Goal: Check status: Check status

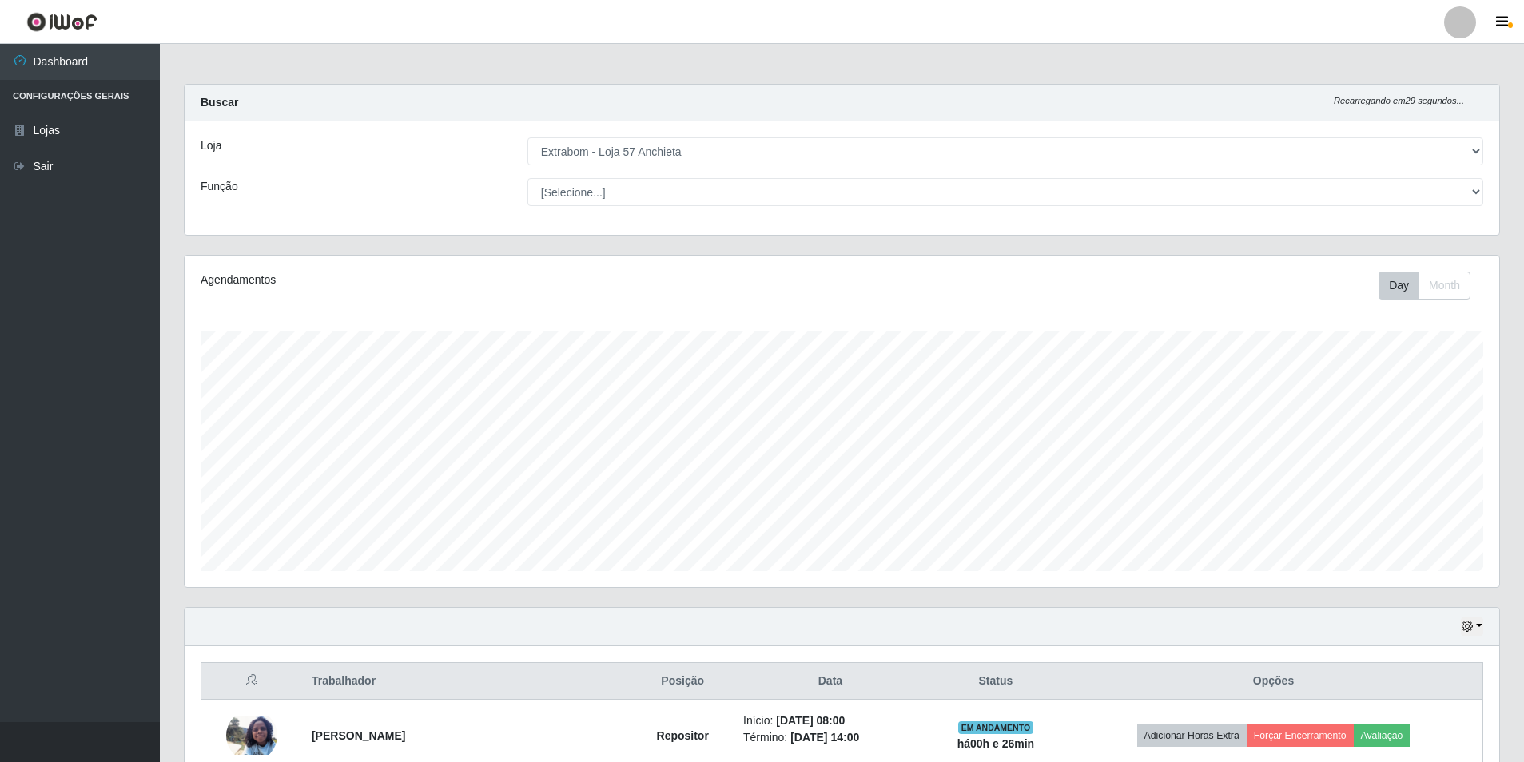
select select "470"
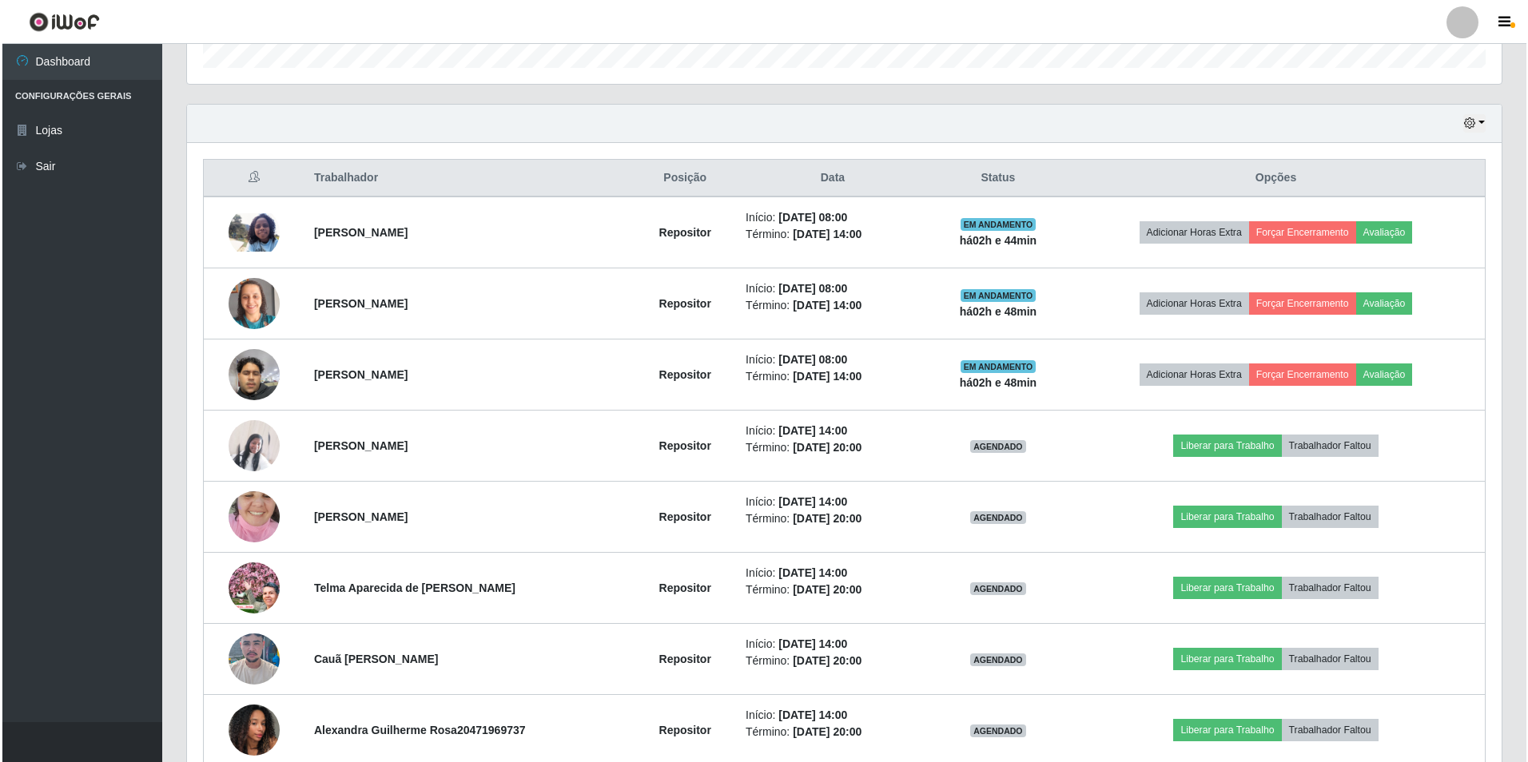
scroll to position [583, 0]
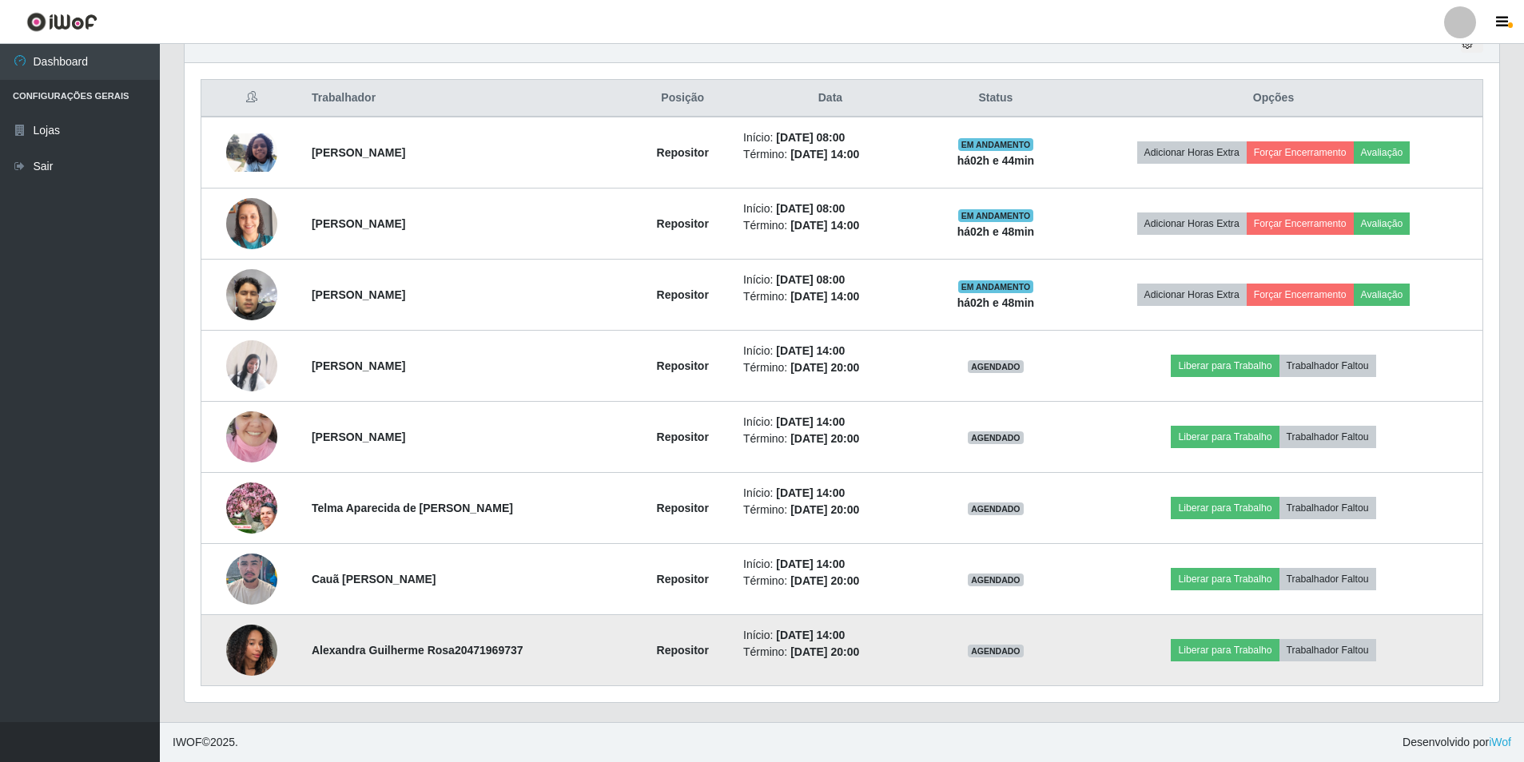
click at [251, 643] on img at bounding box center [251, 650] width 51 height 68
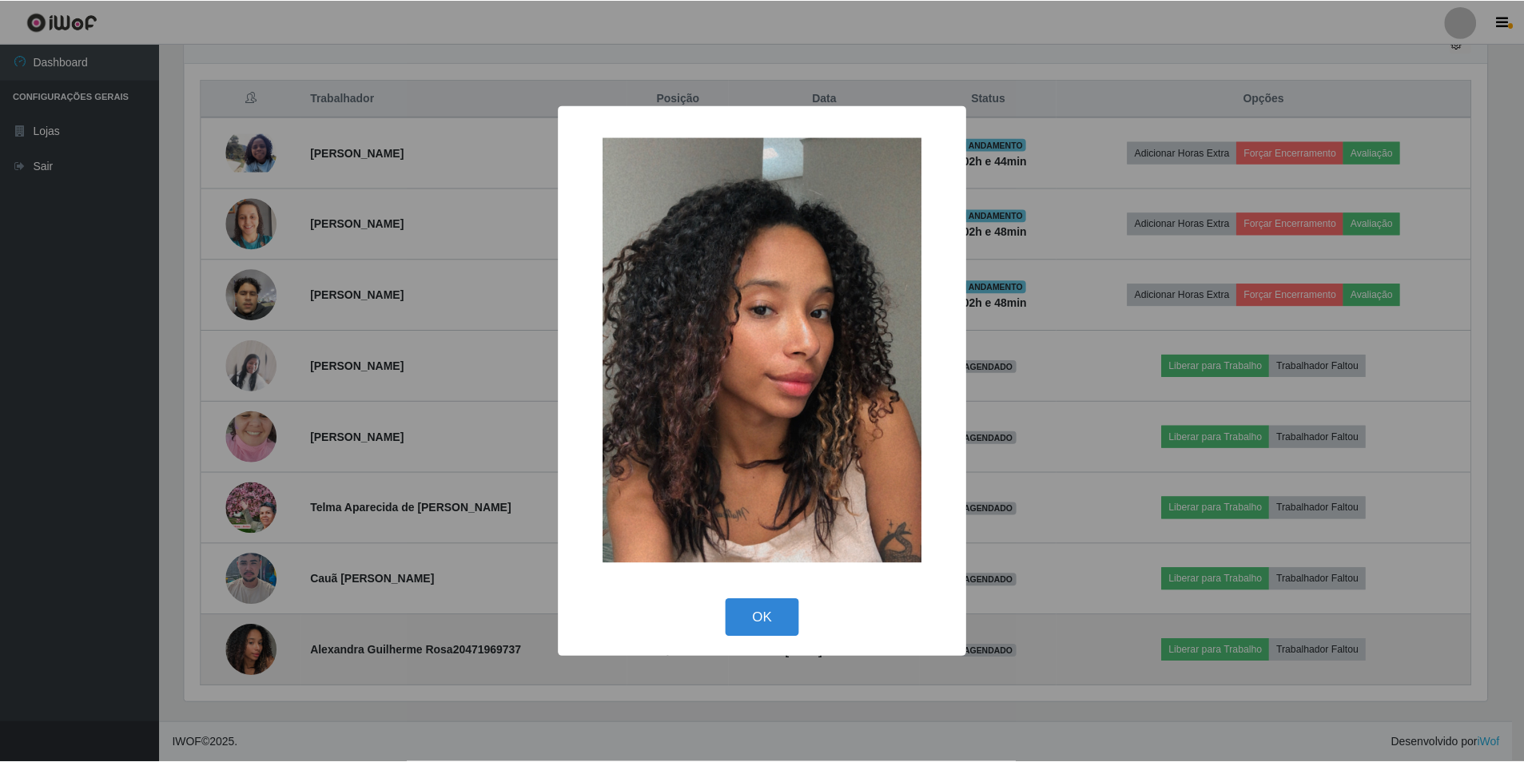
scroll to position [332, 1307]
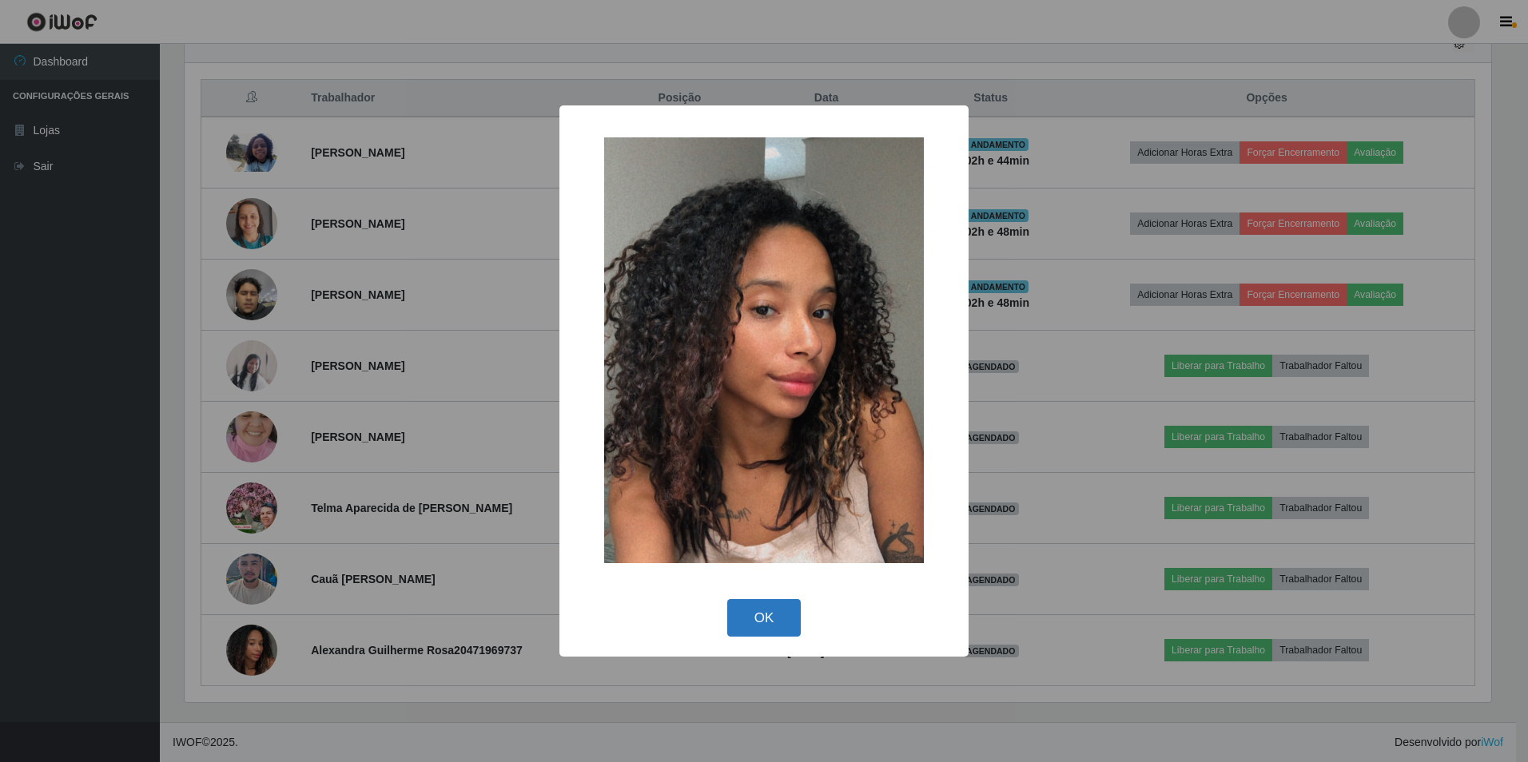
click at [772, 613] on button "OK" at bounding box center [764, 618] width 74 height 38
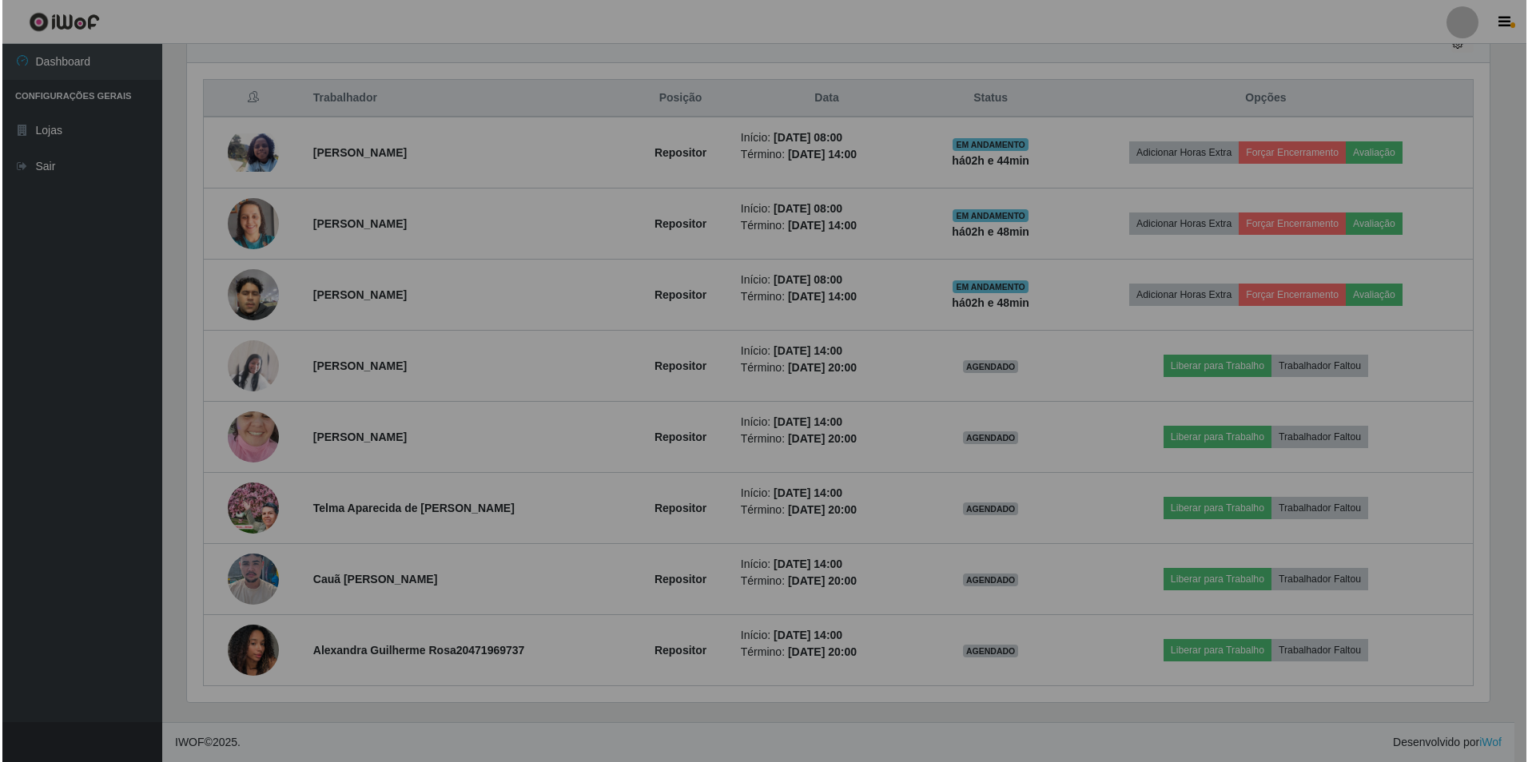
scroll to position [332, 1315]
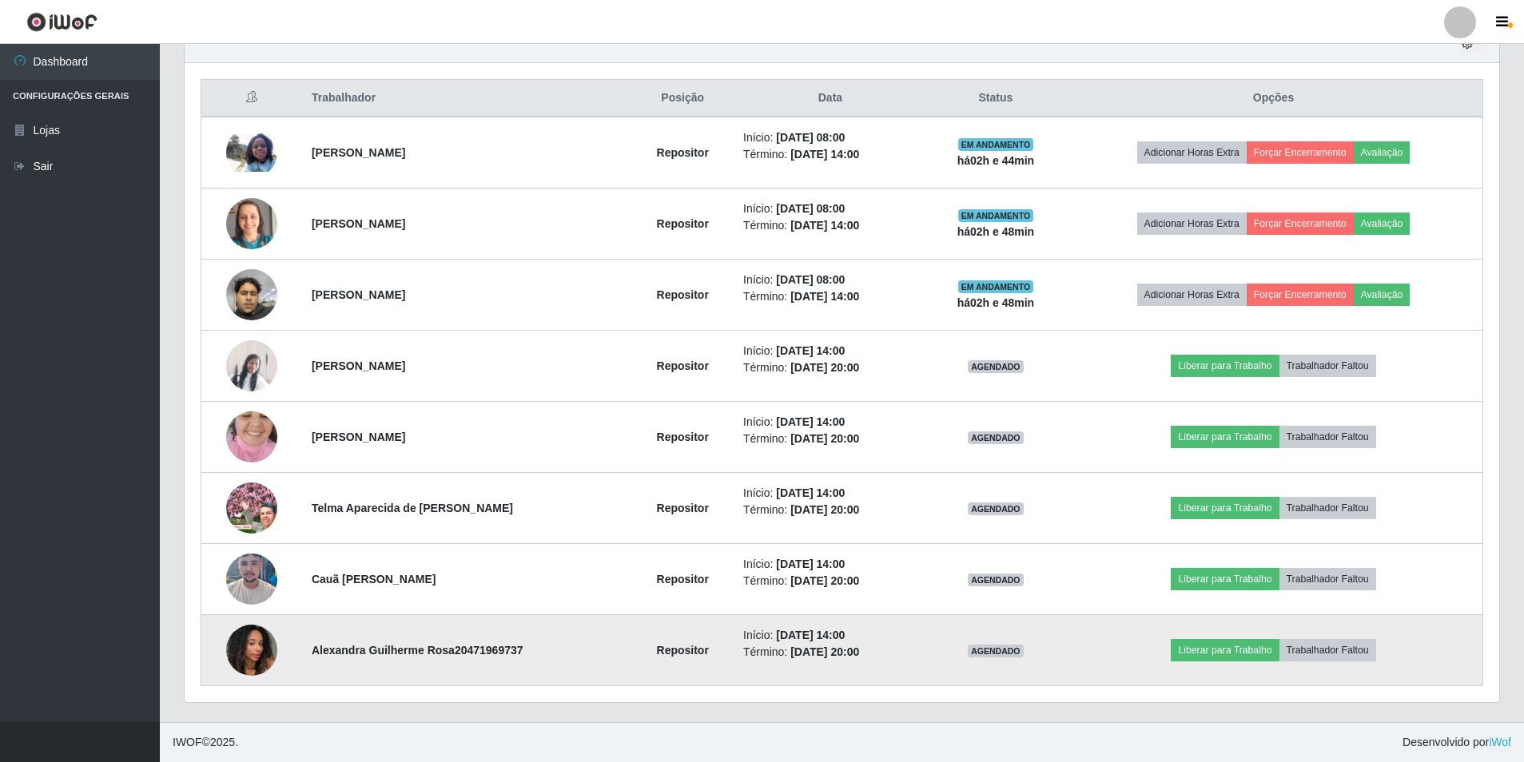
click at [249, 644] on img at bounding box center [251, 650] width 51 height 68
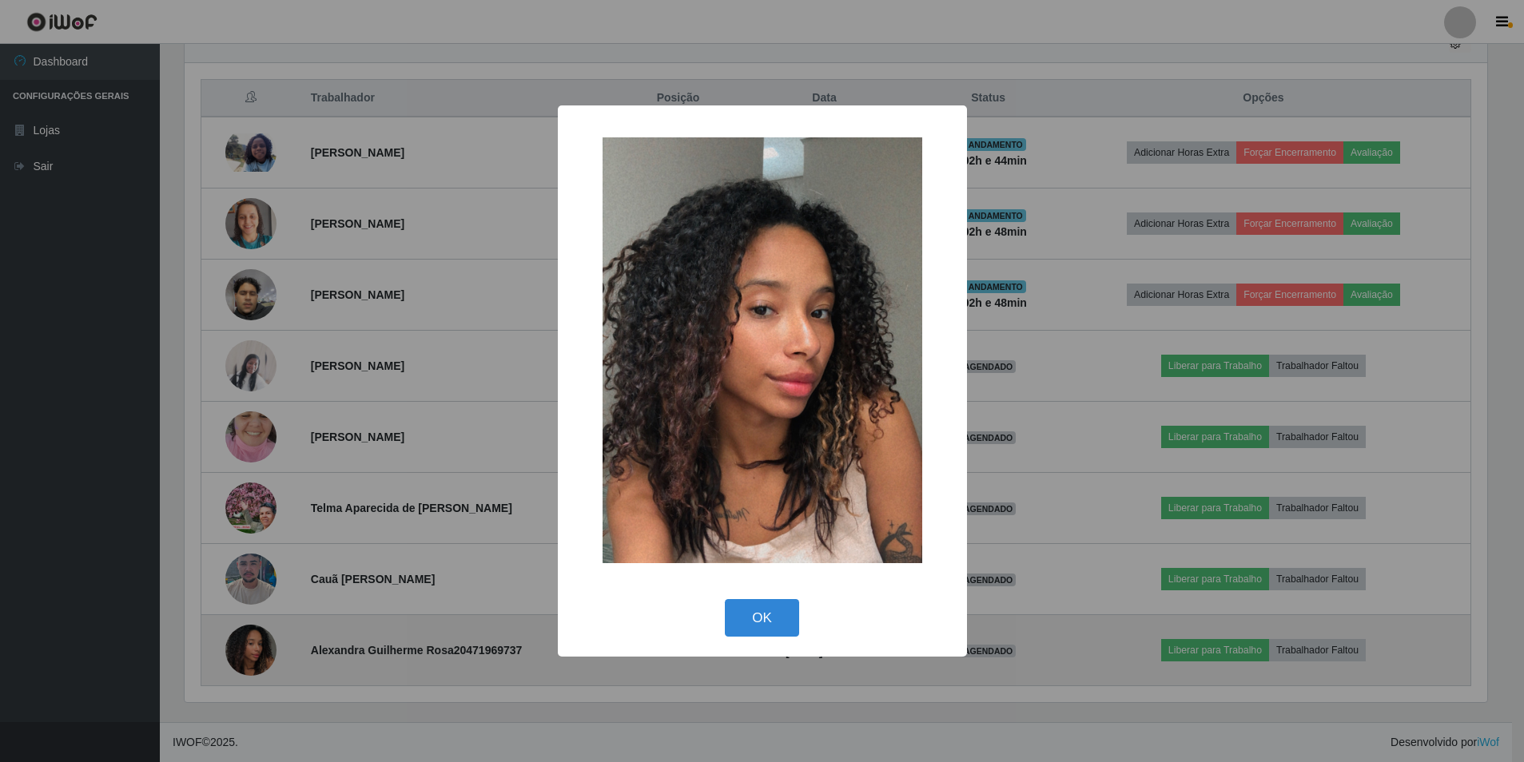
scroll to position [332, 1307]
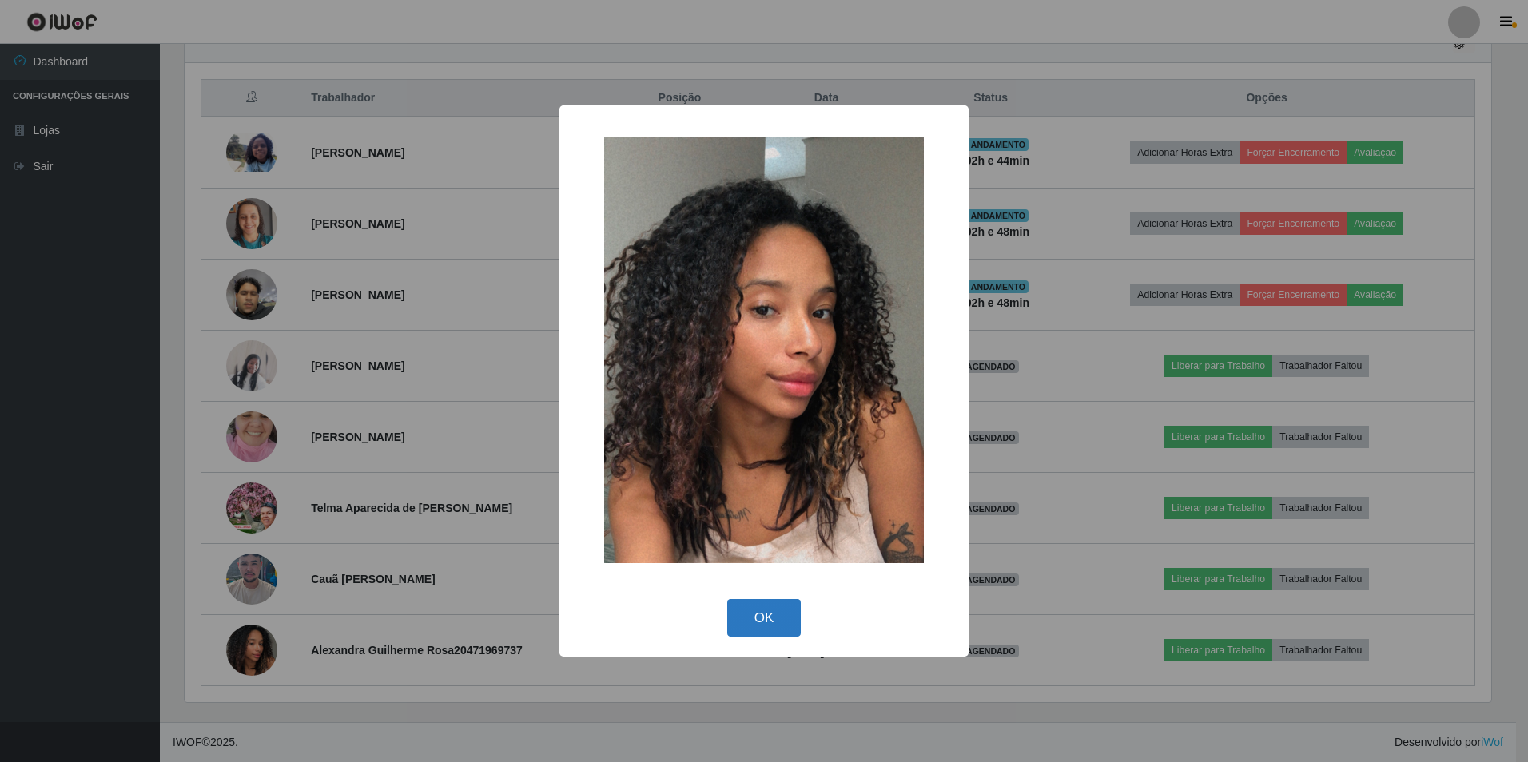
click at [759, 605] on button "OK" at bounding box center [764, 618] width 74 height 38
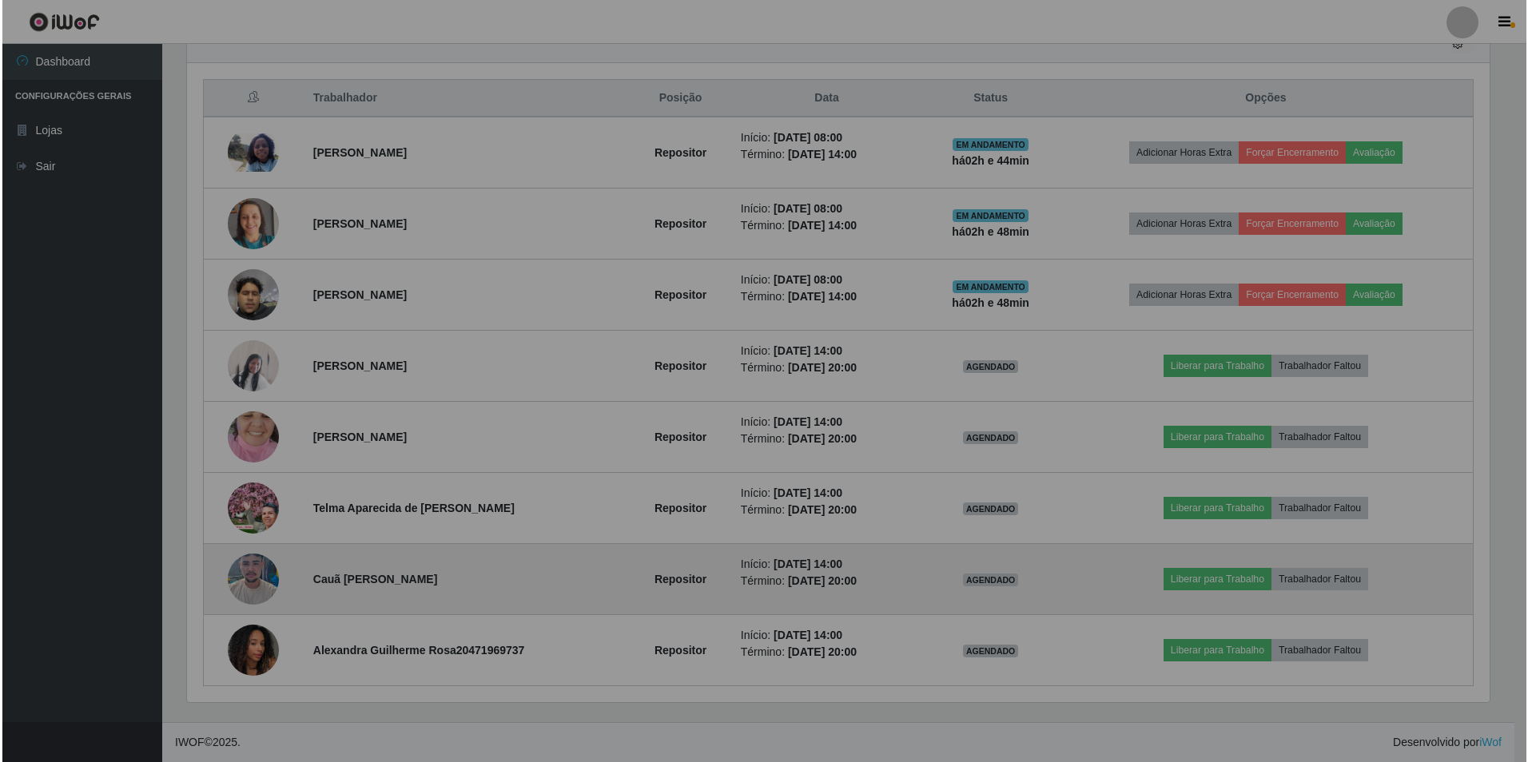
scroll to position [332, 1315]
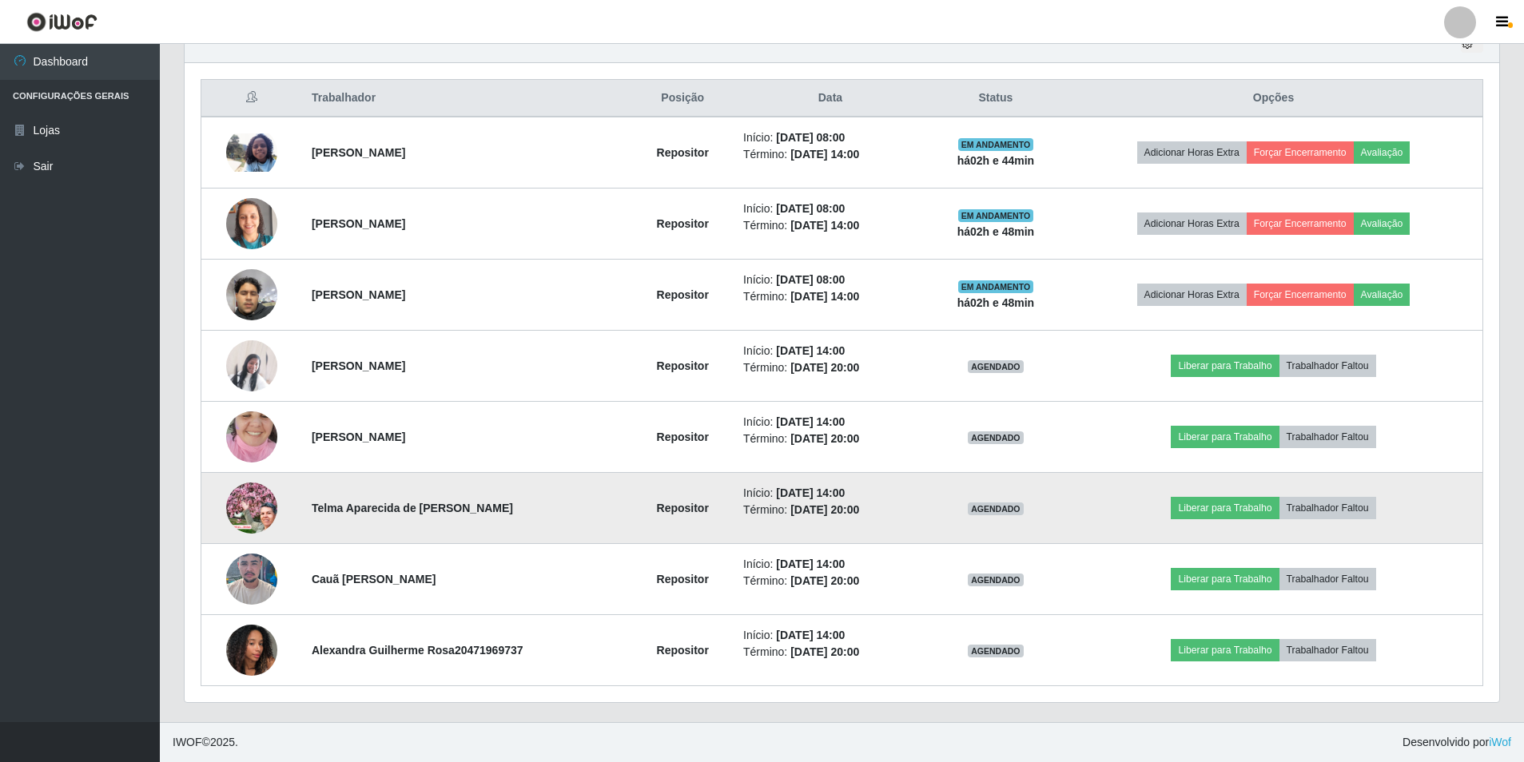
click at [263, 498] on img at bounding box center [251, 508] width 51 height 51
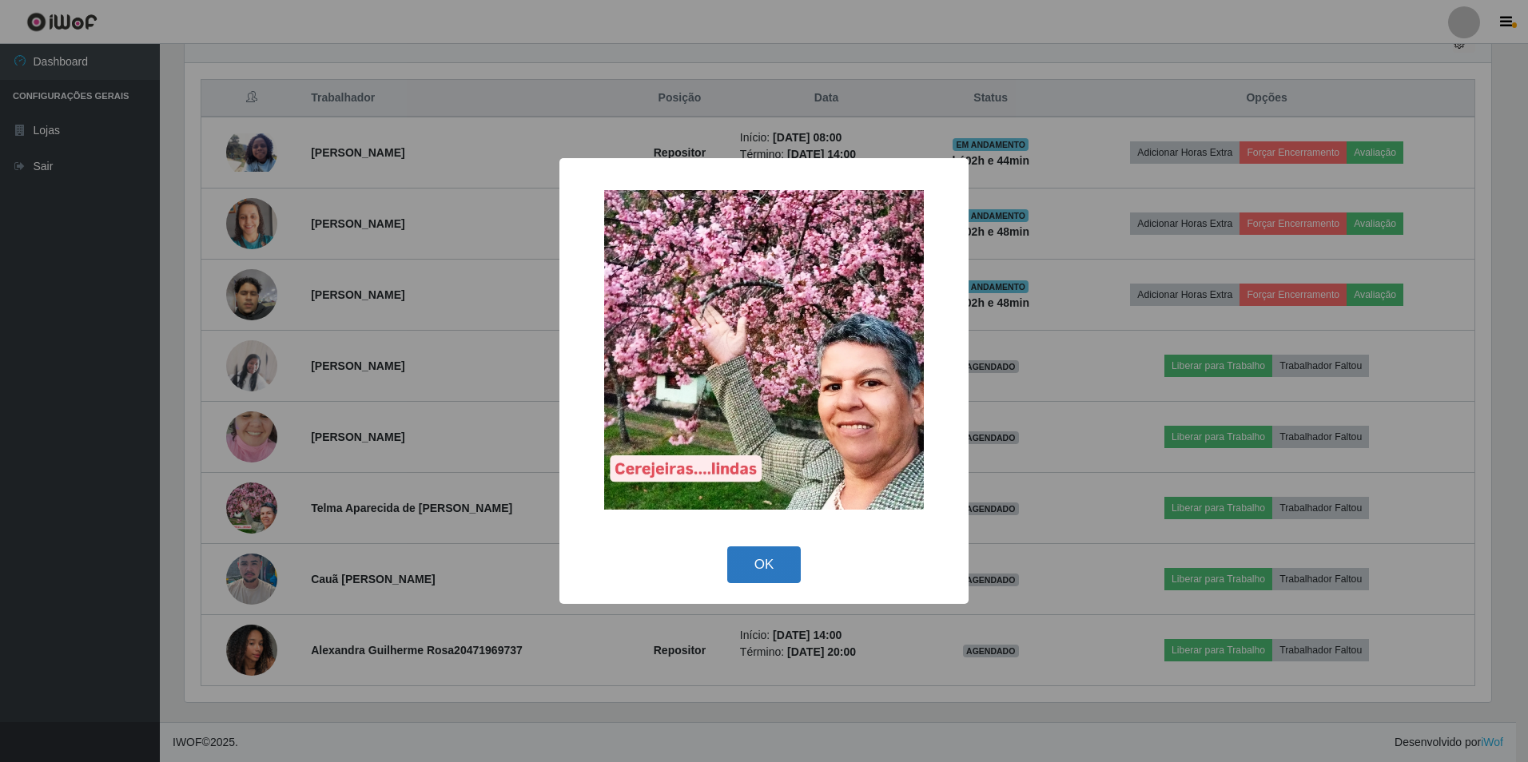
click at [762, 564] on button "OK" at bounding box center [764, 566] width 74 height 38
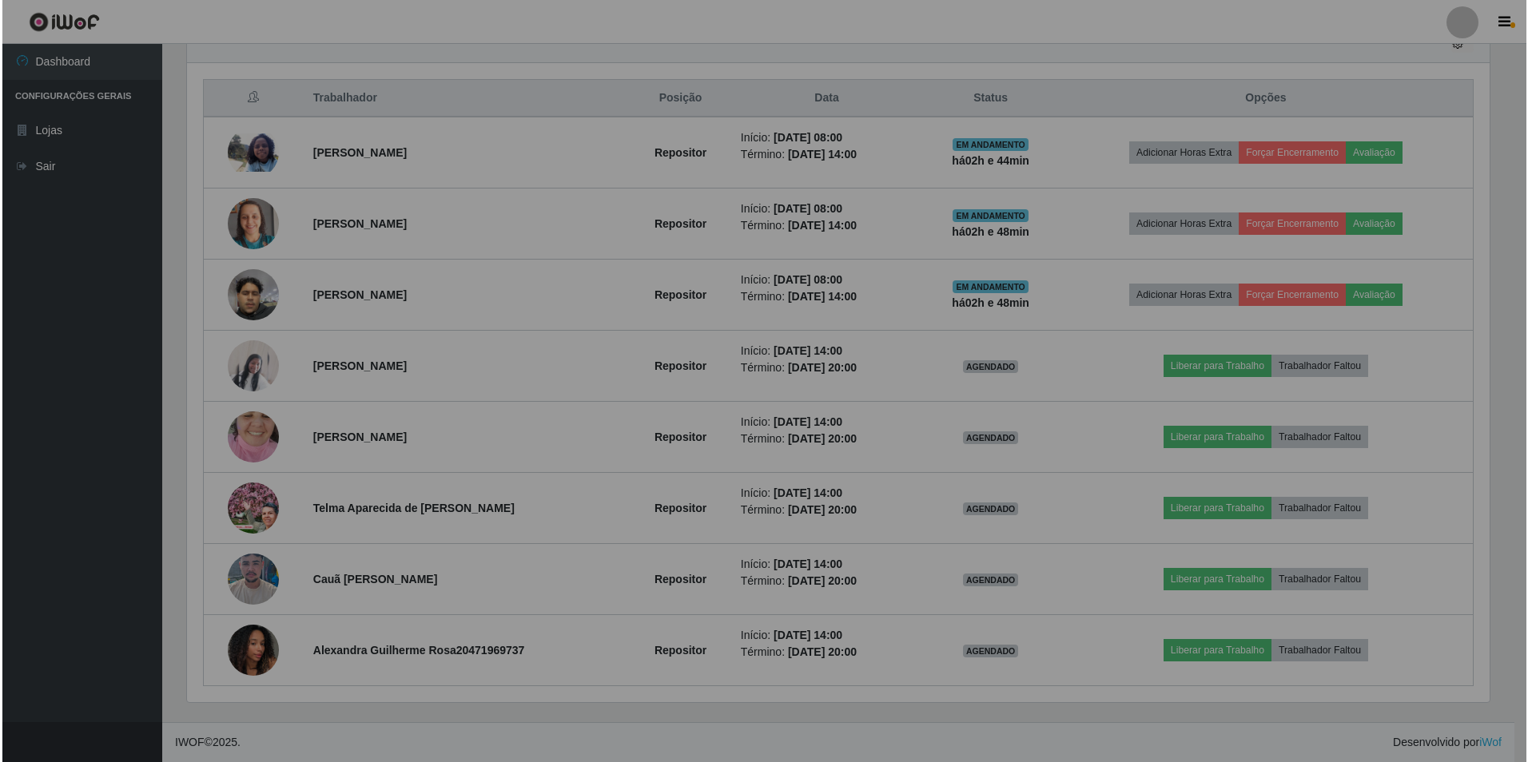
scroll to position [332, 1315]
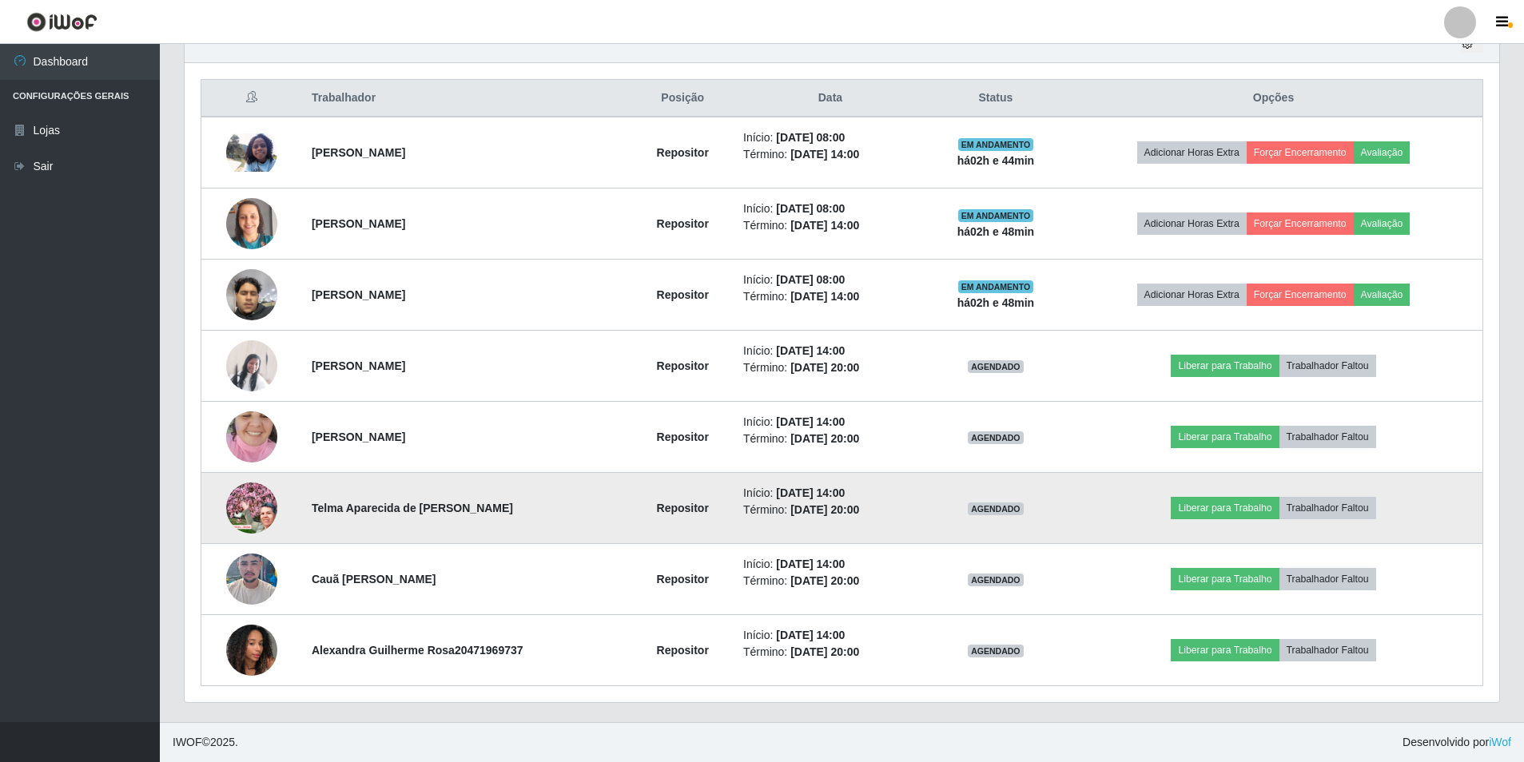
click at [245, 511] on img at bounding box center [251, 508] width 51 height 51
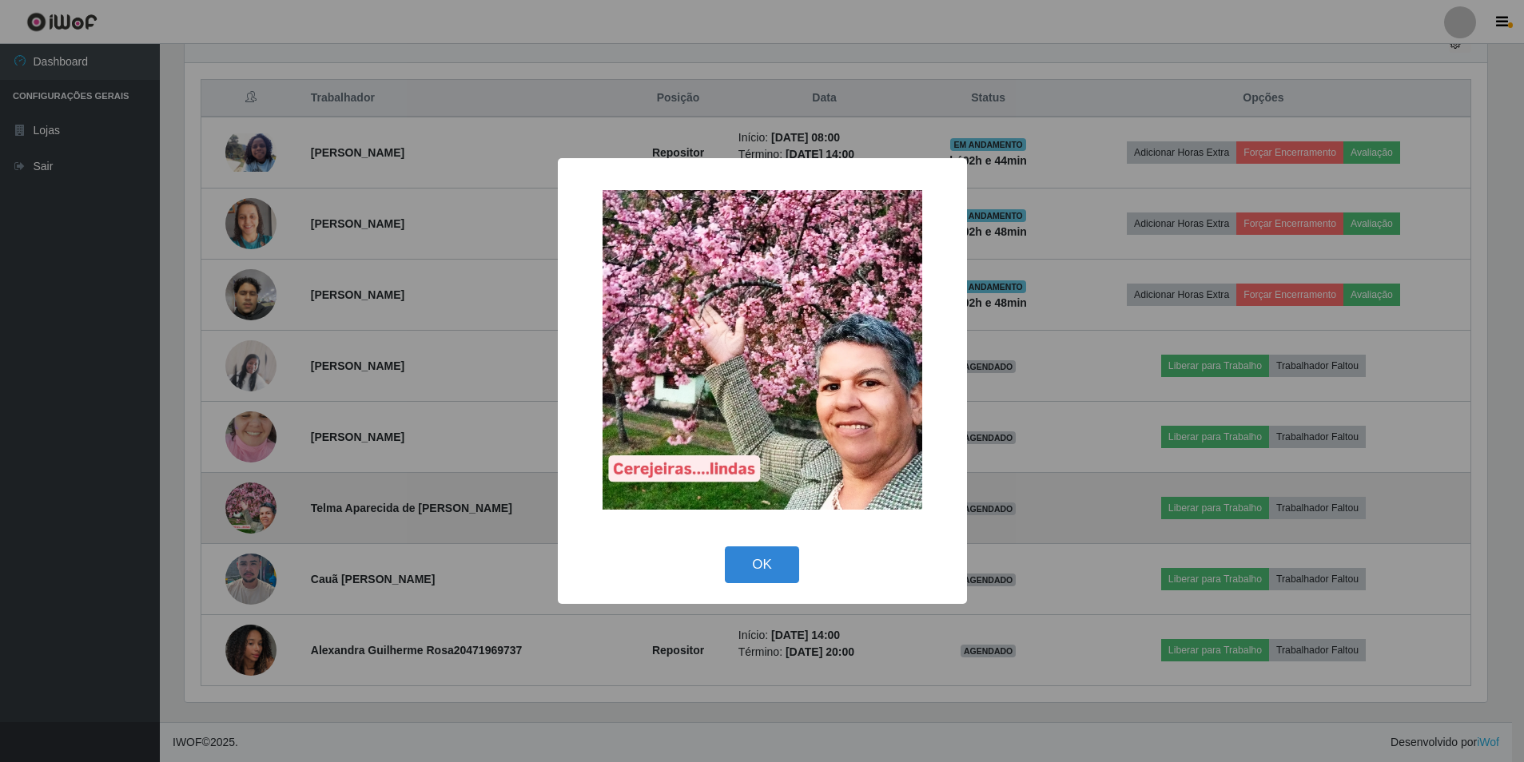
scroll to position [332, 1307]
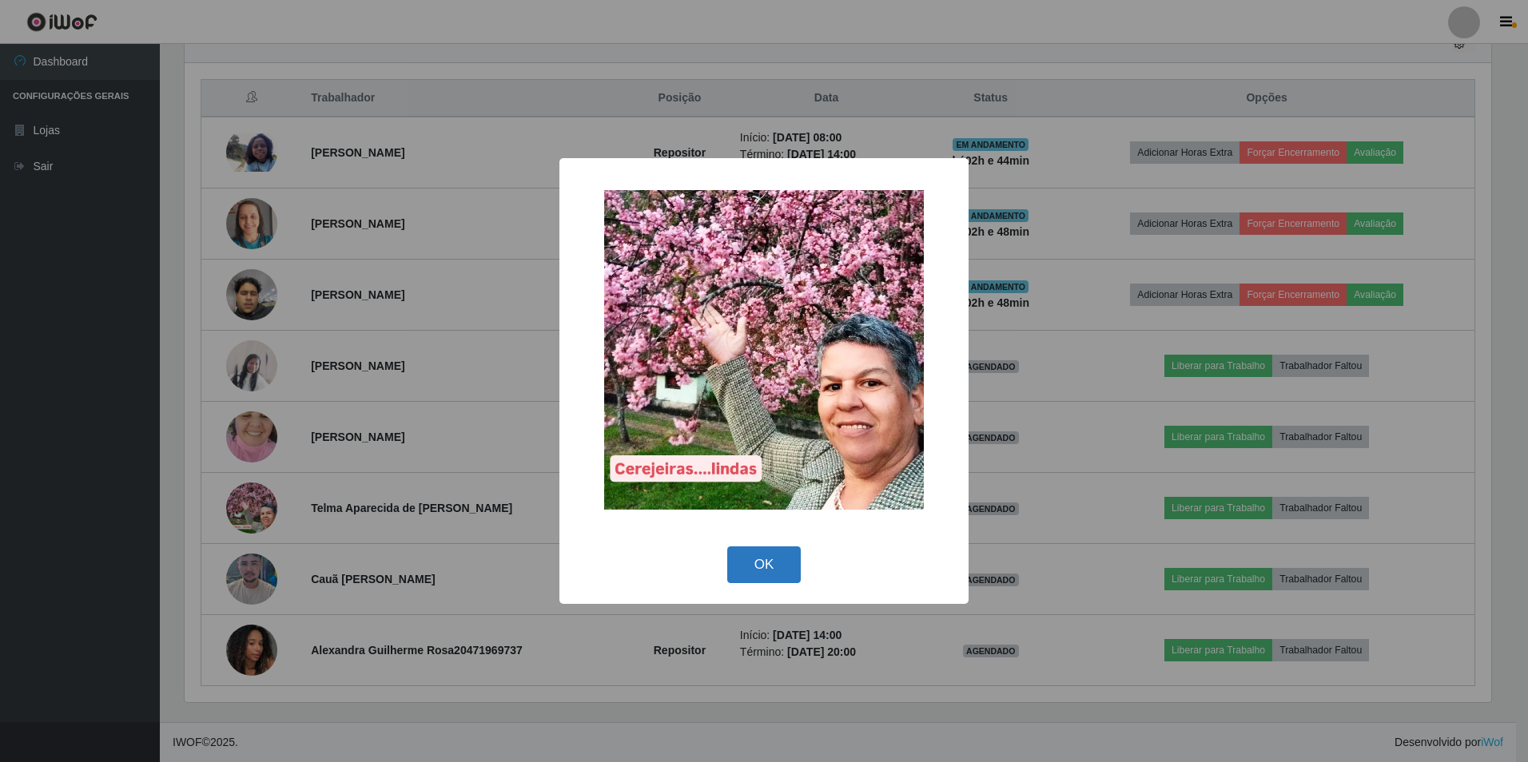
click at [768, 557] on button "OK" at bounding box center [764, 566] width 74 height 38
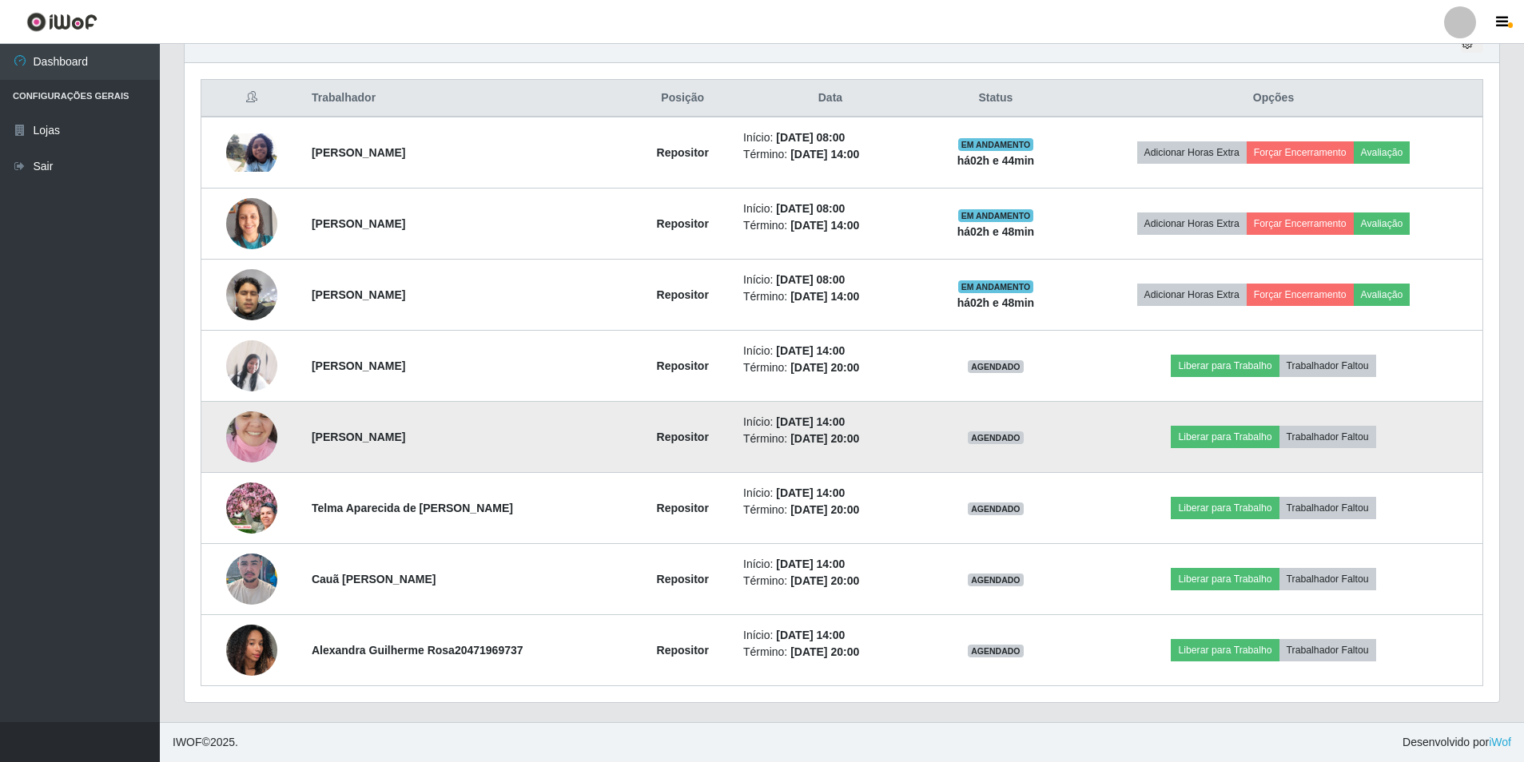
scroll to position [424, 0]
